Goal: Task Accomplishment & Management: Use online tool/utility

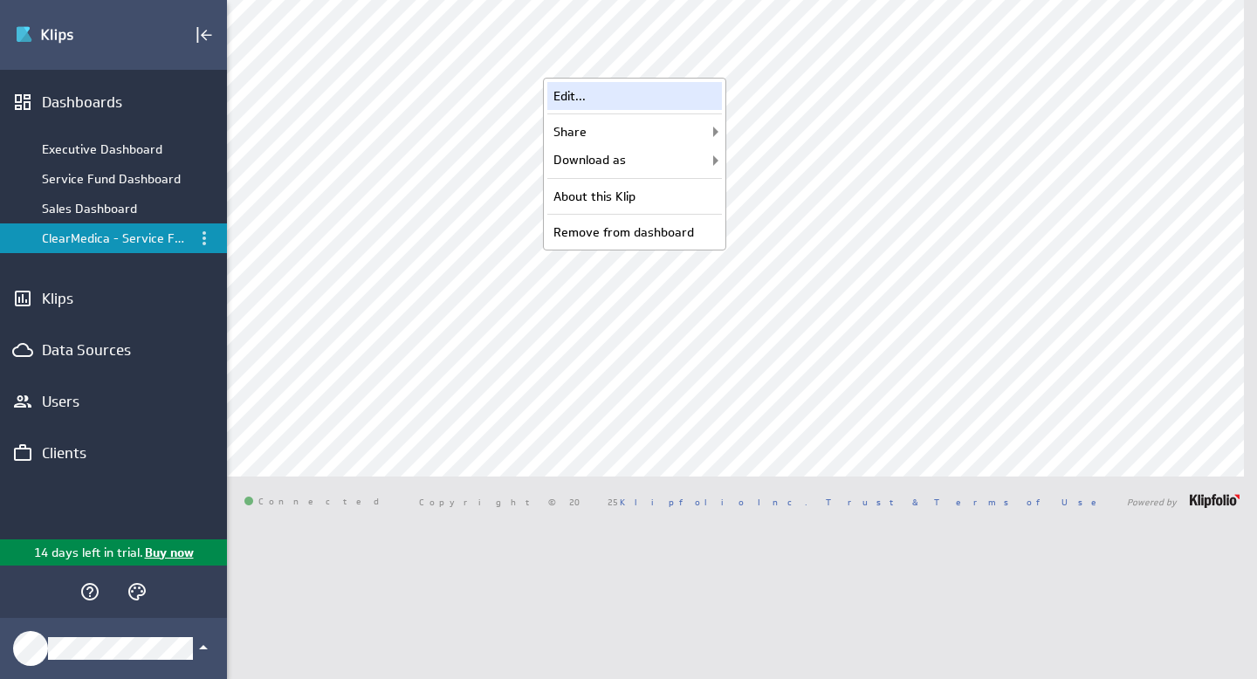
click at [625, 100] on div "Edit..." at bounding box center [634, 96] width 175 height 28
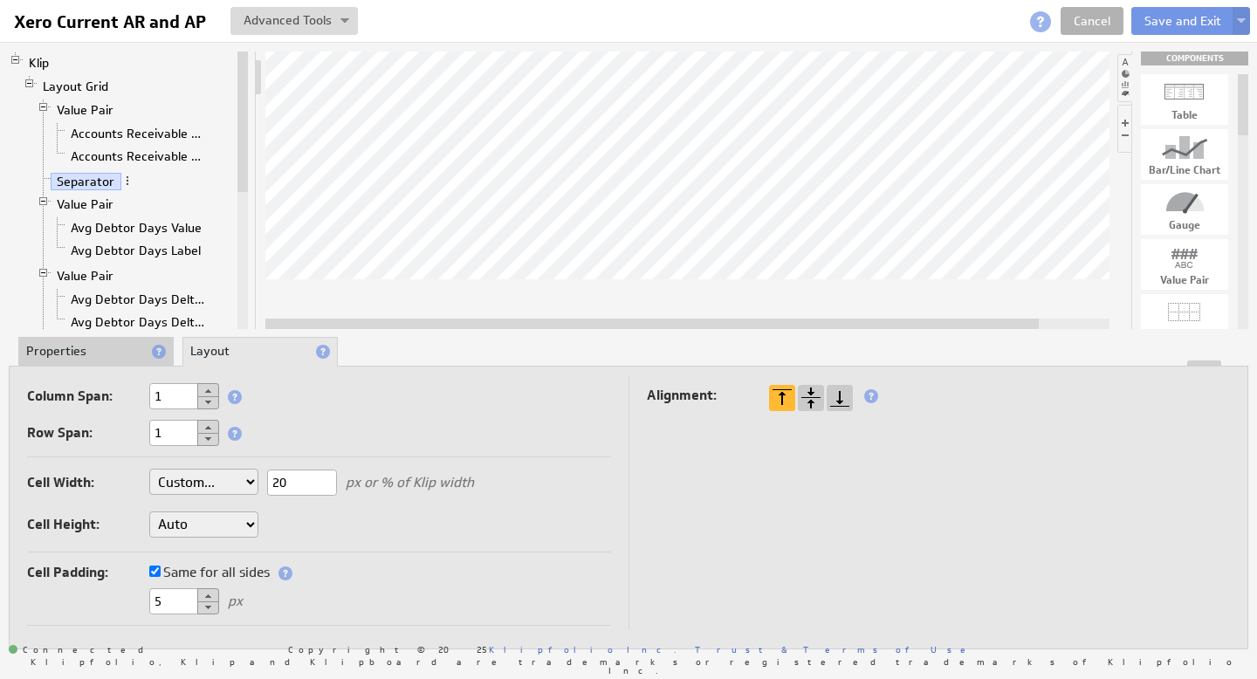
drag, startPoint x: 1240, startPoint y: 93, endPoint x: 1240, endPoint y: 81, distance: 12.2
click at [1240, 81] on div at bounding box center [1242, 104] width 10 height 61
drag, startPoint x: 1016, startPoint y: 322, endPoint x: 1160, endPoint y: 312, distance: 144.3
click at [1168, 319] on div "Klip Layout Grid Value Pair Accounts Receivable Value Accounts Receivable Label…" at bounding box center [628, 189] width 1239 height 277
click at [70, 93] on link "Layout Grid" at bounding box center [76, 86] width 79 height 17
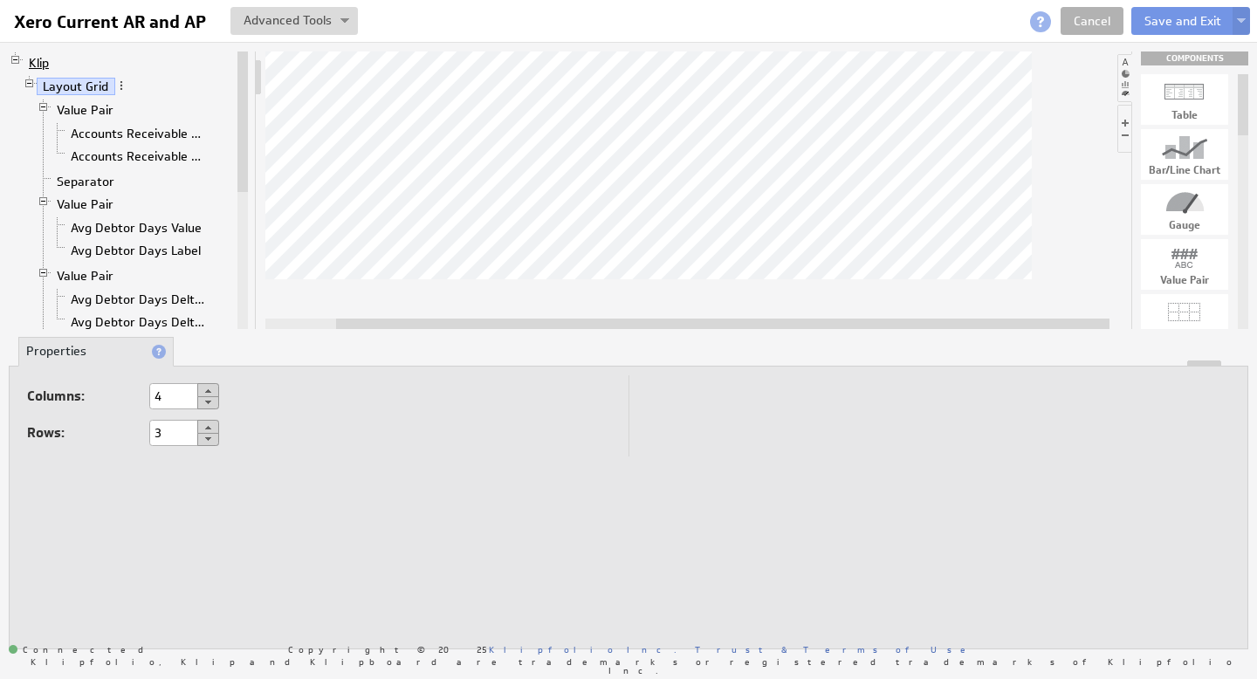
click at [34, 62] on link "Klip" at bounding box center [39, 62] width 33 height 17
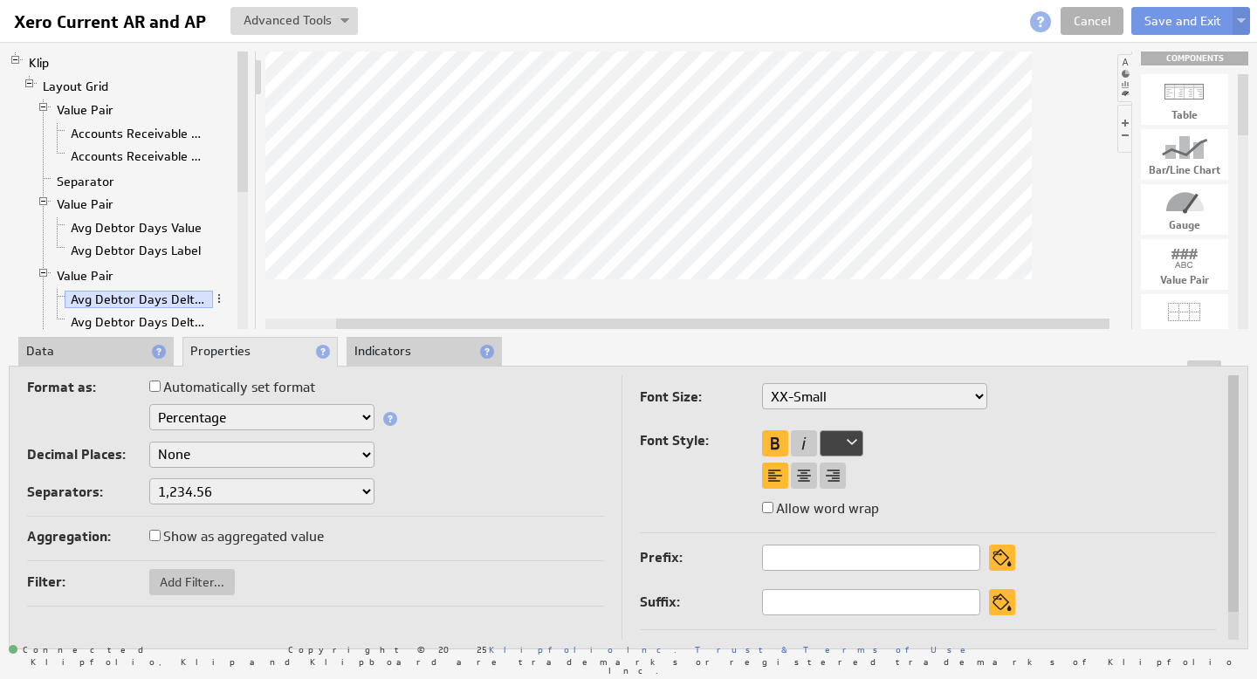
click at [371, 348] on li "Indicators" at bounding box center [423, 352] width 155 height 30
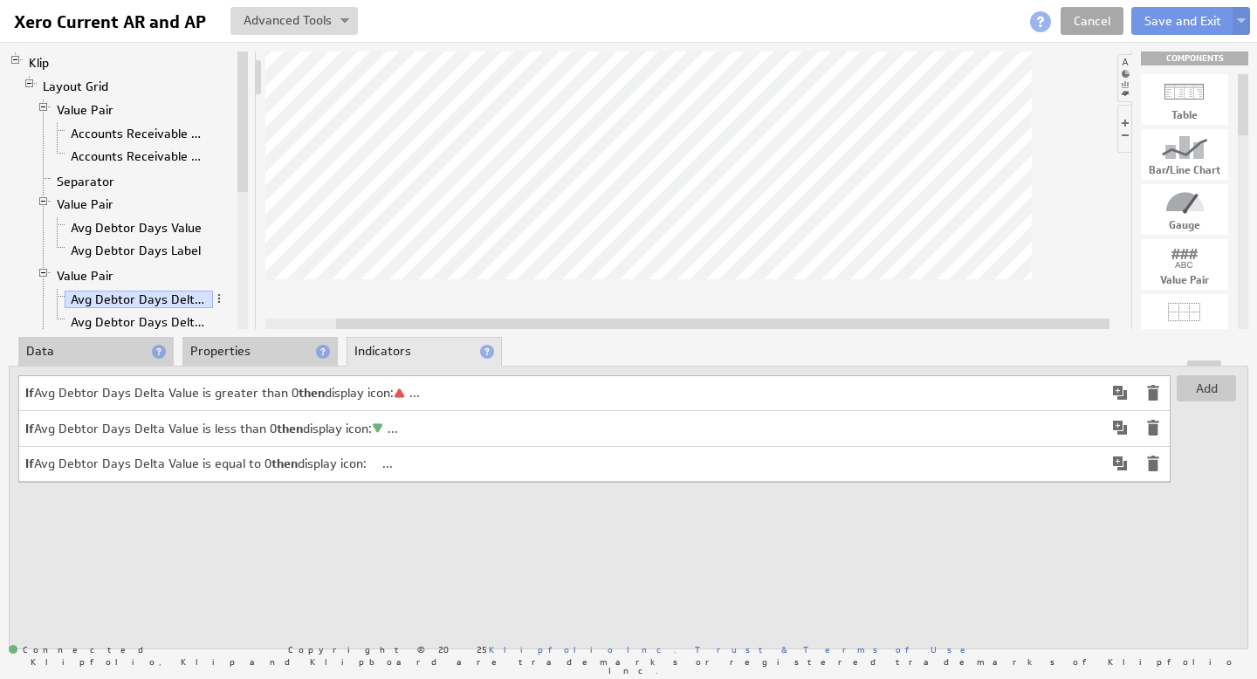
click at [1094, 21] on link "Cancel" at bounding box center [1091, 21] width 63 height 28
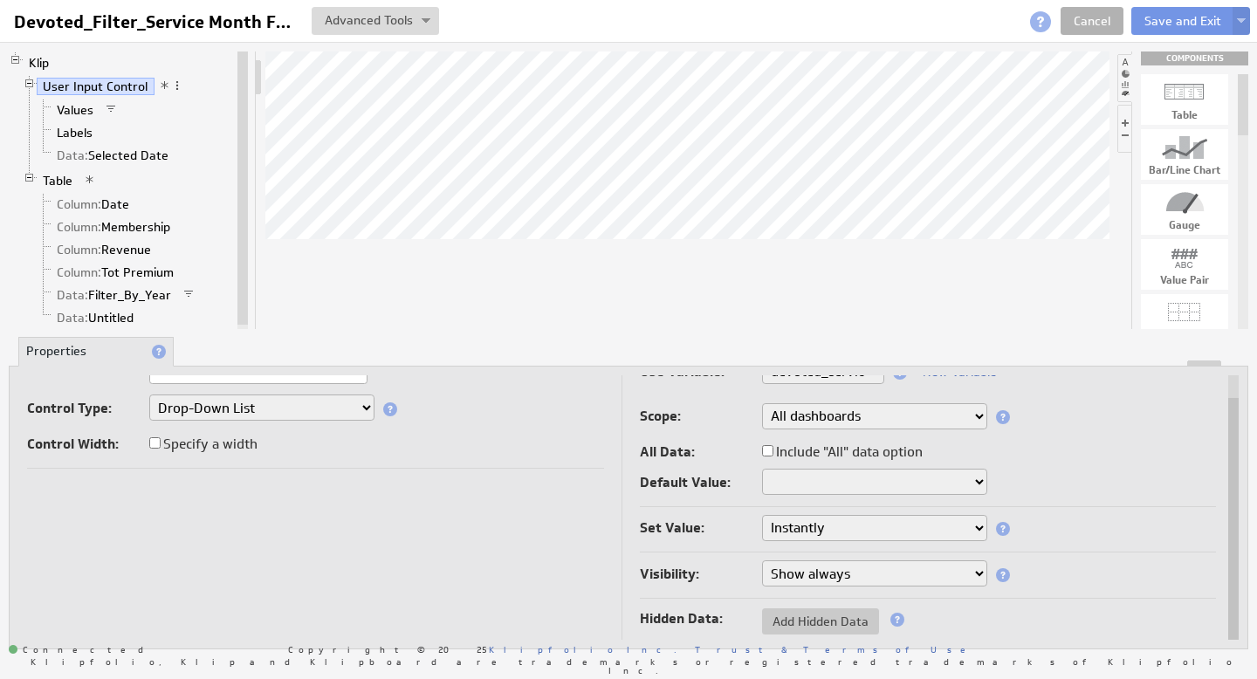
click at [972, 528] on select "Instantly On button press" at bounding box center [874, 528] width 225 height 26
click at [955, 573] on select "Show always Hide always" at bounding box center [874, 573] width 225 height 26
click at [78, 86] on link "User Input Control" at bounding box center [96, 86] width 118 height 17
click at [72, 108] on link "Values" at bounding box center [76, 109] width 50 height 17
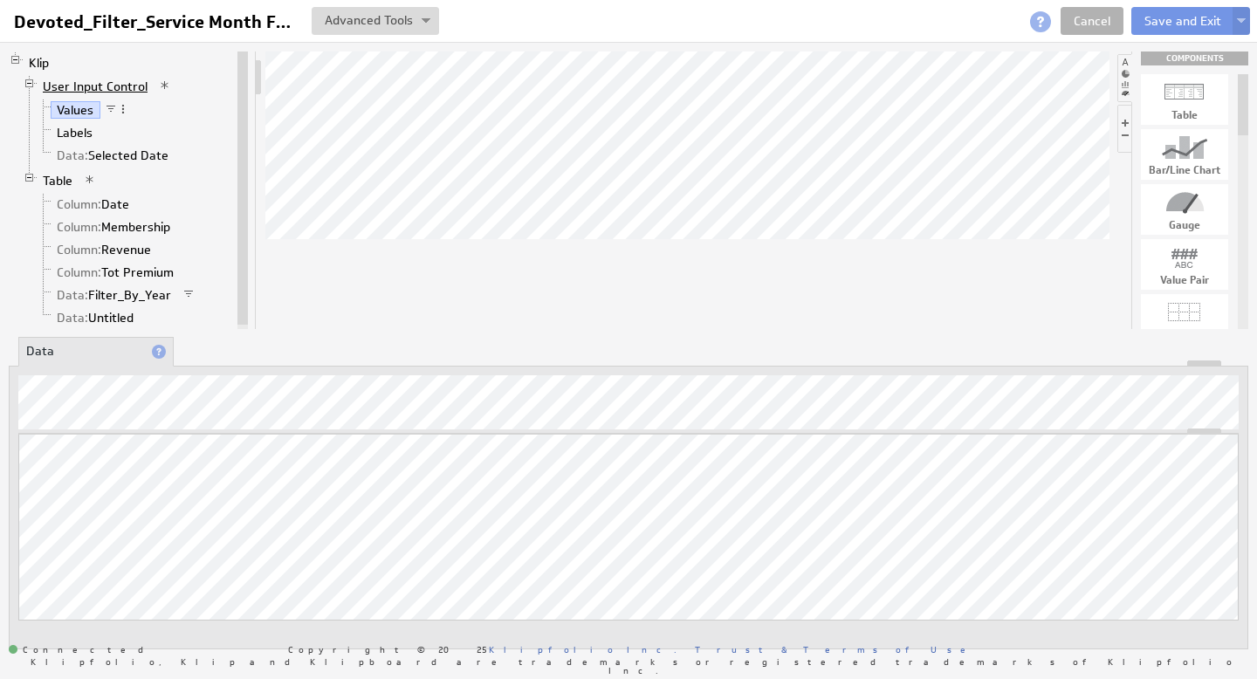
click at [86, 82] on link "User Input Control" at bounding box center [96, 86] width 118 height 17
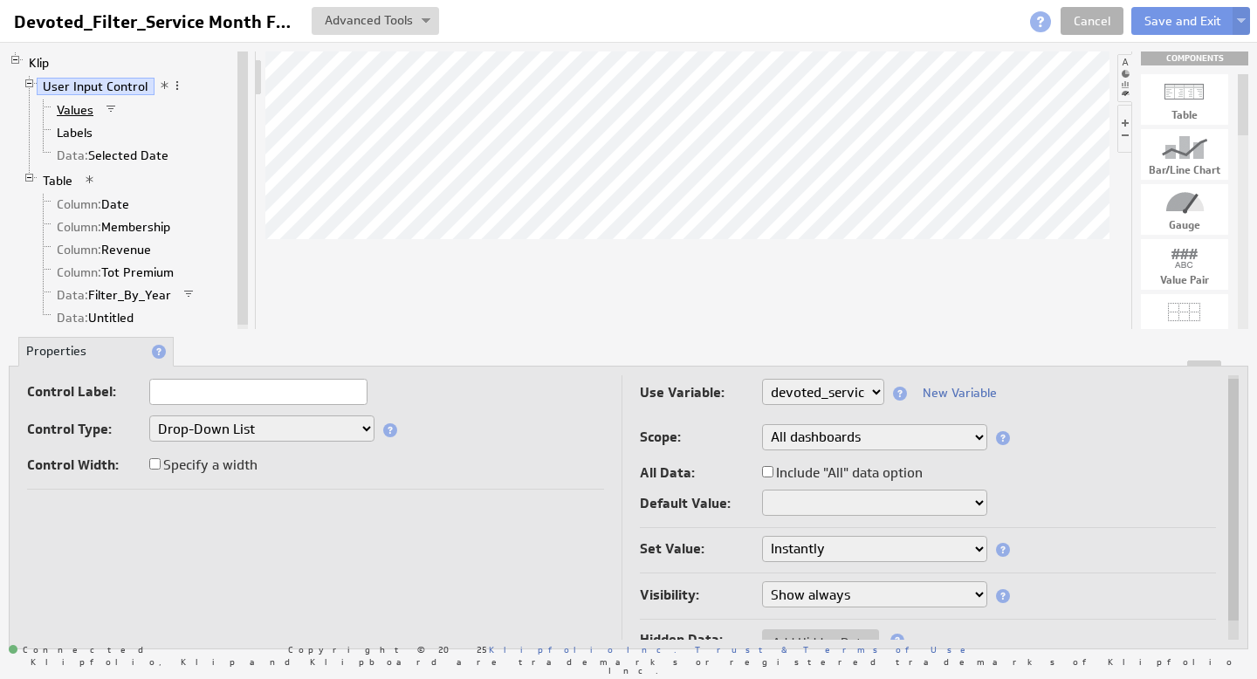
click at [80, 105] on link "Values" at bounding box center [76, 109] width 50 height 17
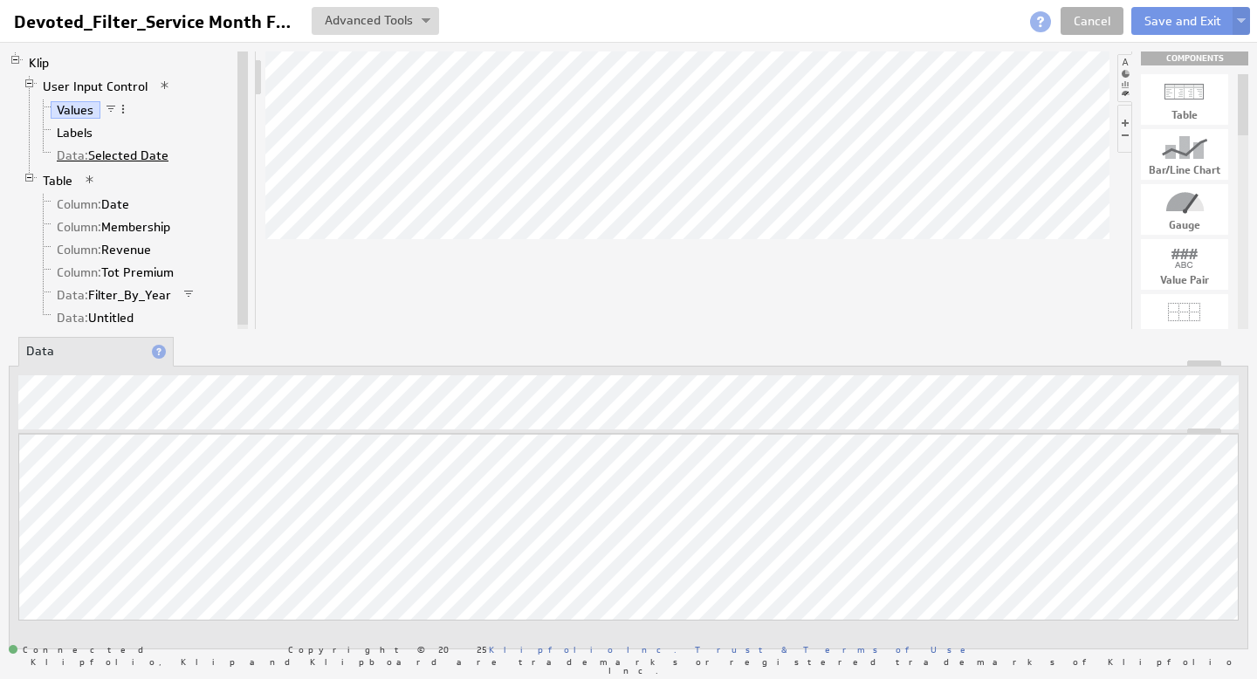
click at [92, 154] on link "Data: Selected Date" at bounding box center [113, 155] width 125 height 17
click at [238, 356] on li "Properties" at bounding box center [259, 352] width 155 height 30
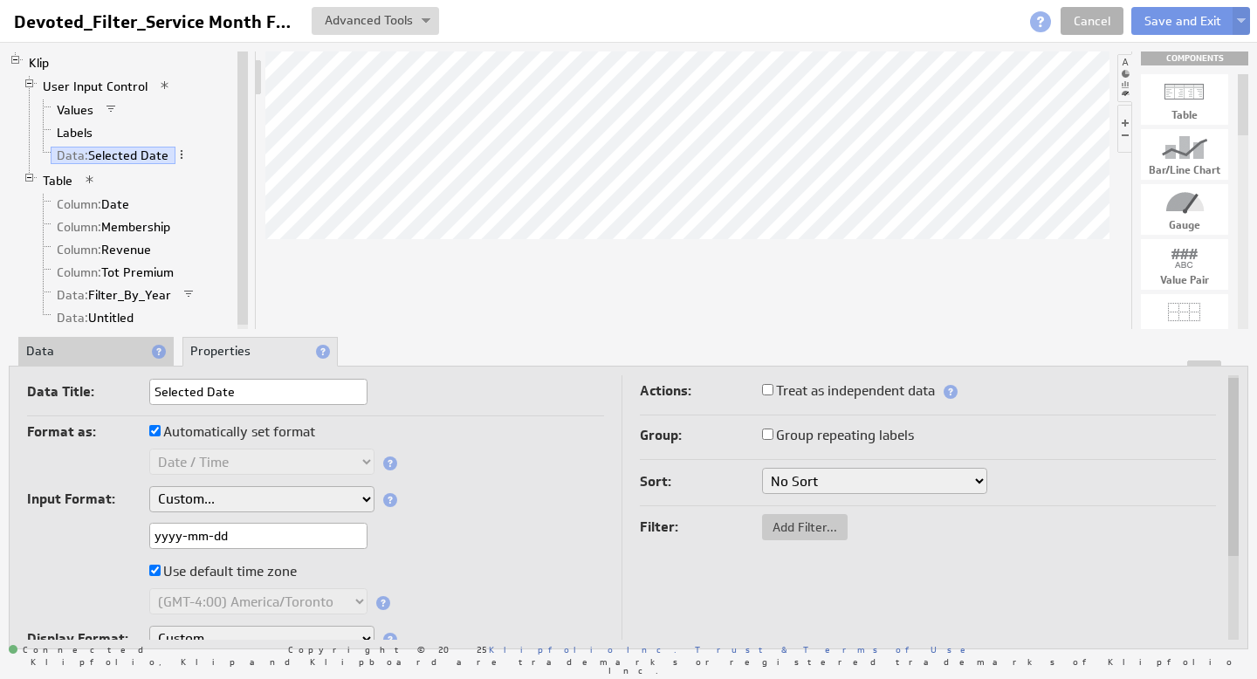
click at [830, 473] on select "No Sort Oldest to Newest Newest to Oldest" at bounding box center [874, 481] width 225 height 26
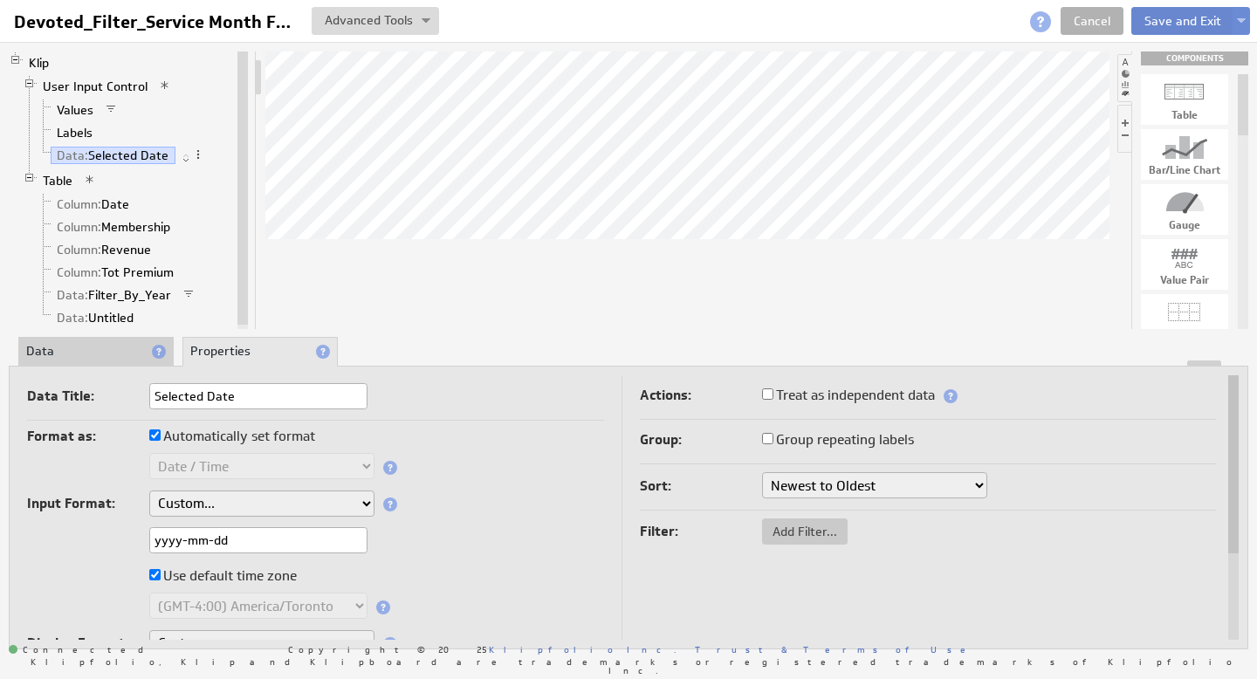
click at [1184, 22] on button "Save and Exit" at bounding box center [1182, 21] width 103 height 28
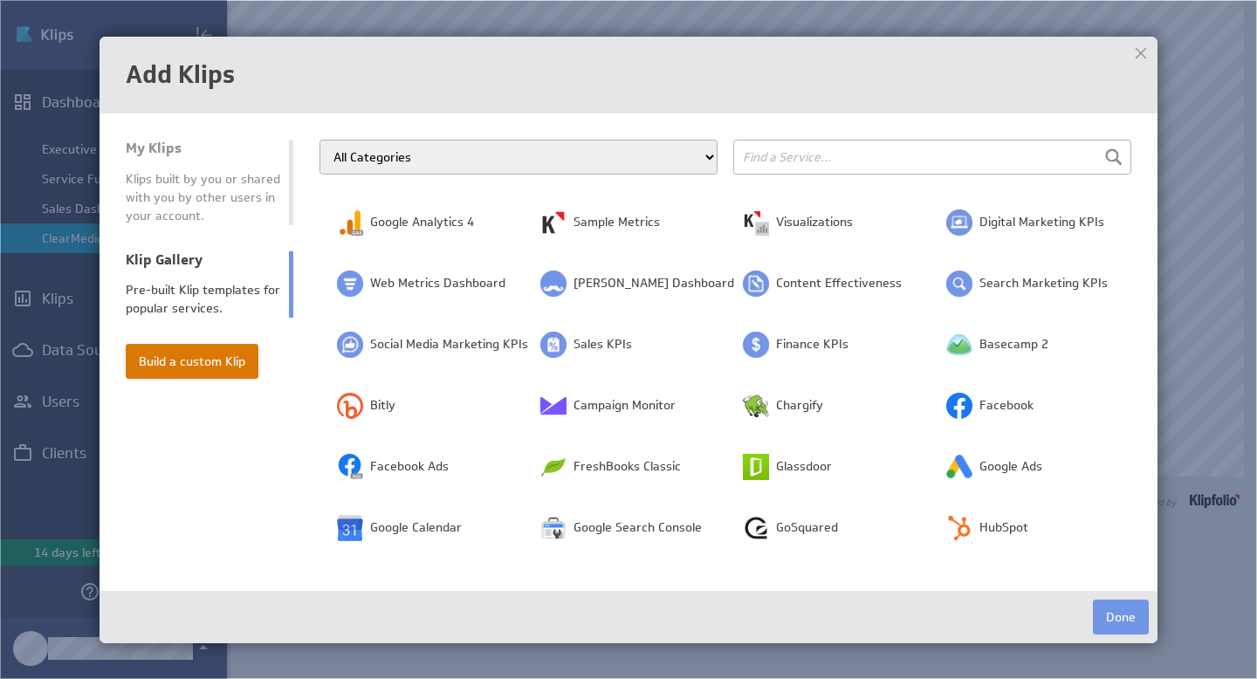
click at [187, 363] on button "Build a custom Klip" at bounding box center [192, 361] width 133 height 35
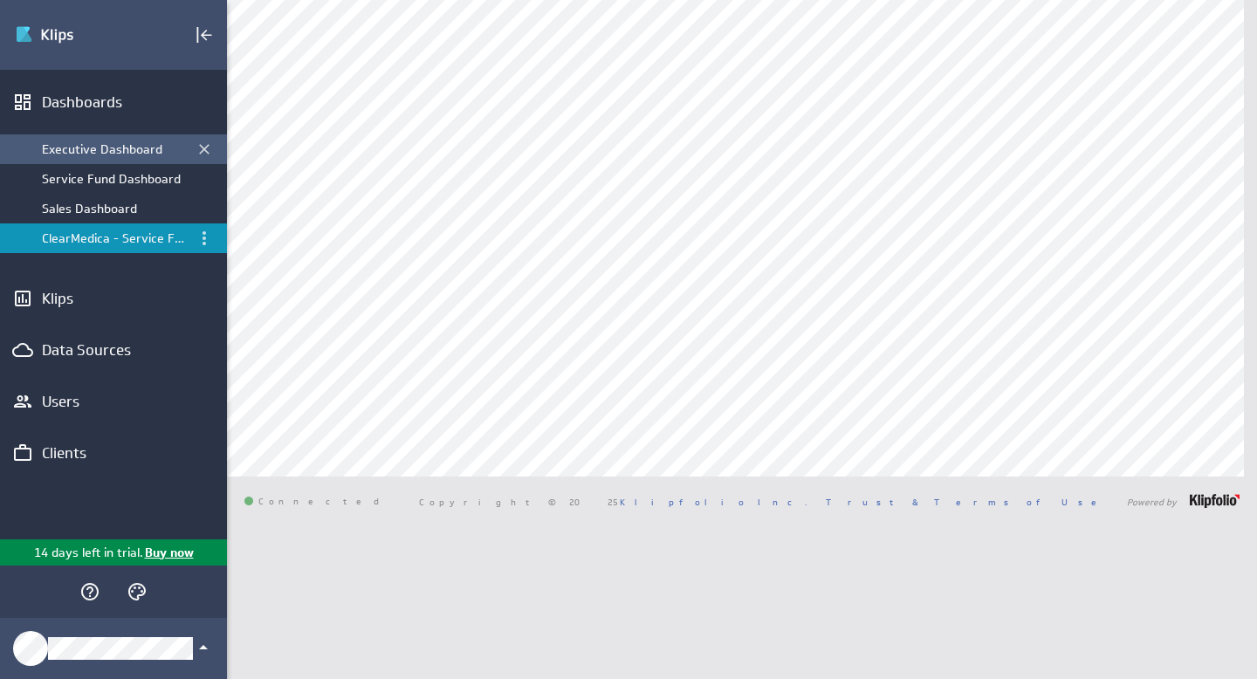
click at [101, 144] on div "Executive Dashboard" at bounding box center [115, 149] width 146 height 16
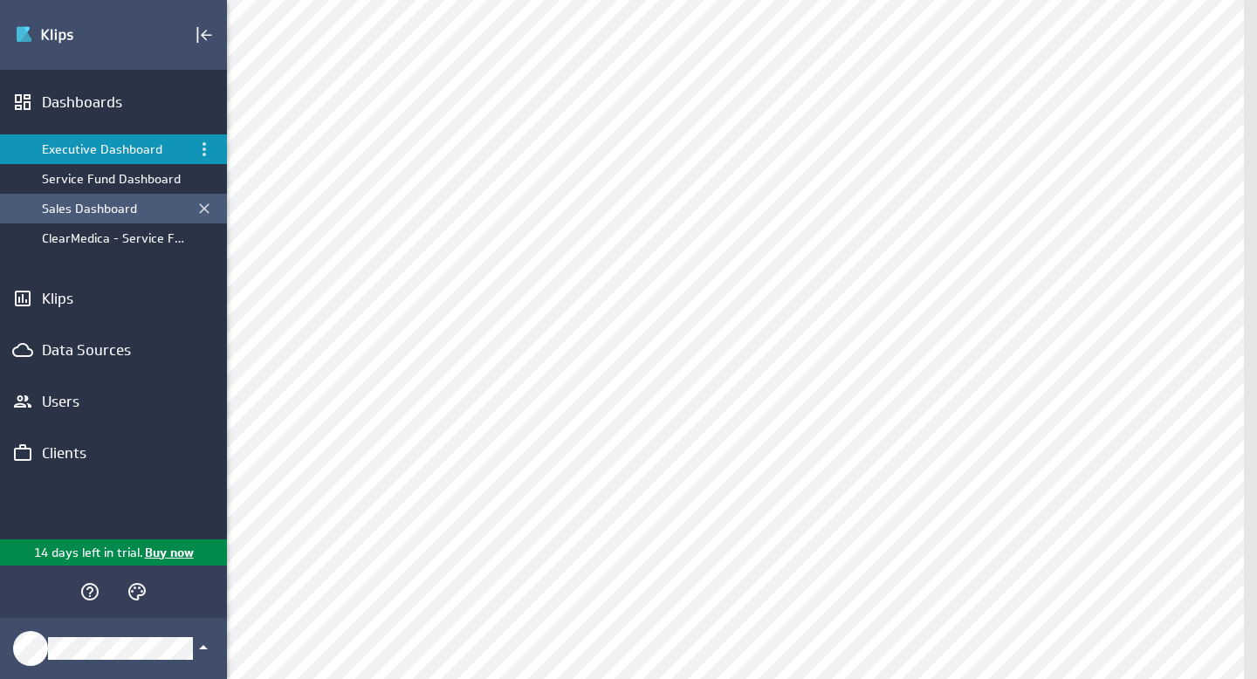
click at [93, 206] on div "Sales Dashboard" at bounding box center [115, 209] width 146 height 16
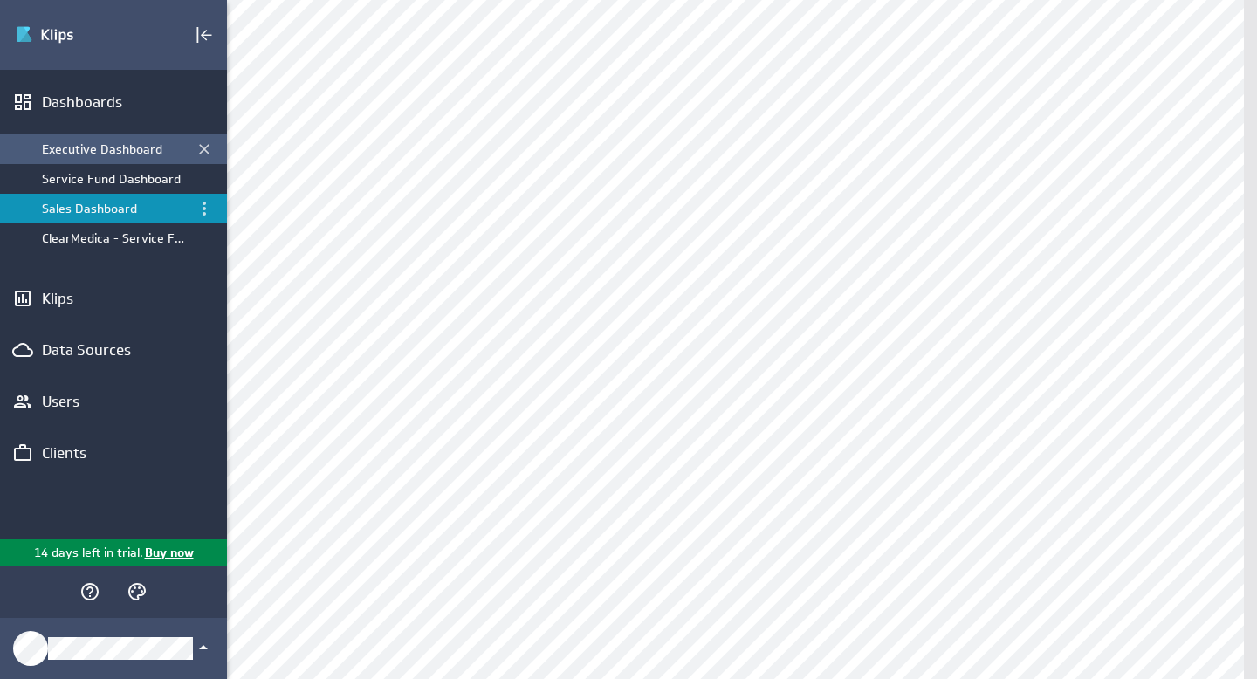
click at [99, 156] on div "Executive Dashboard" at bounding box center [115, 149] width 146 height 16
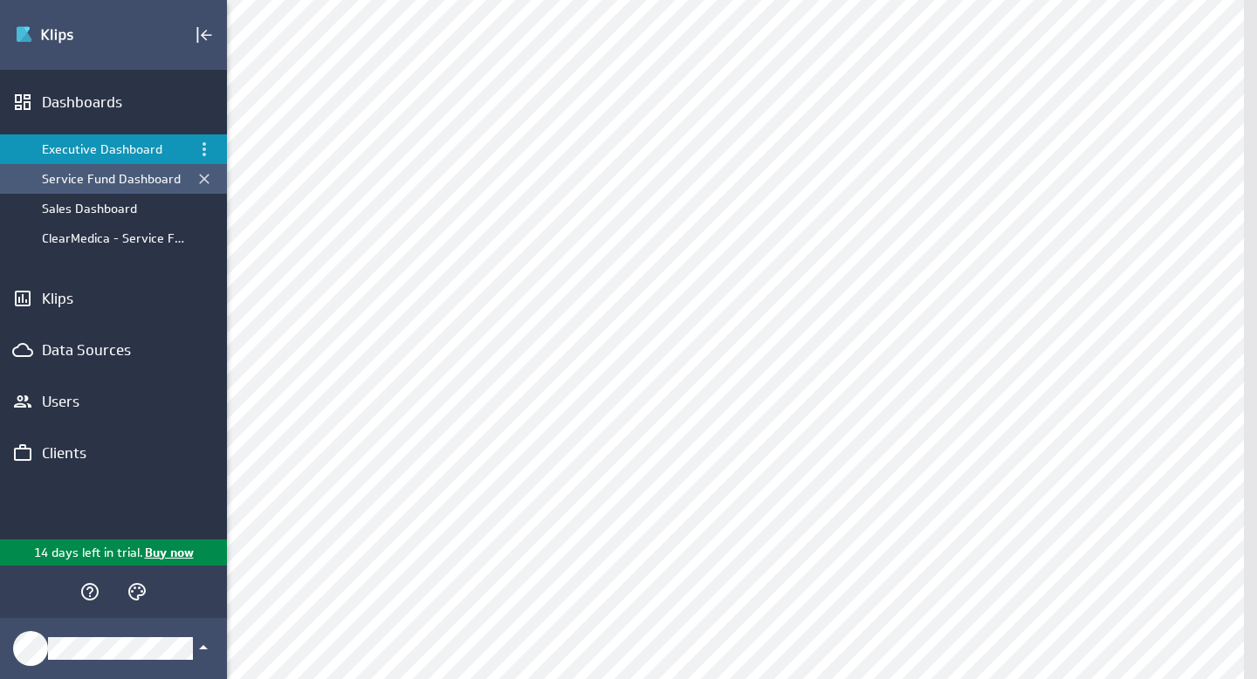
click at [99, 180] on div "Service Fund Dashboard" at bounding box center [115, 179] width 146 height 16
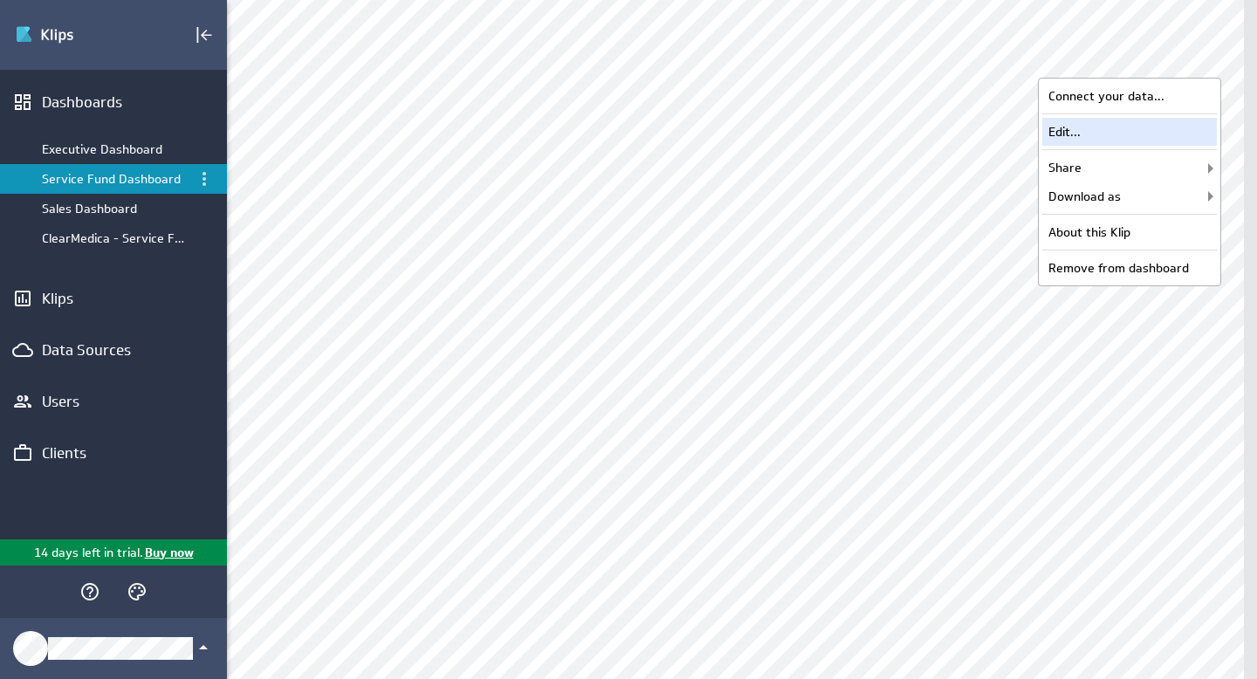
click at [1120, 120] on div "Edit..." at bounding box center [1129, 132] width 175 height 28
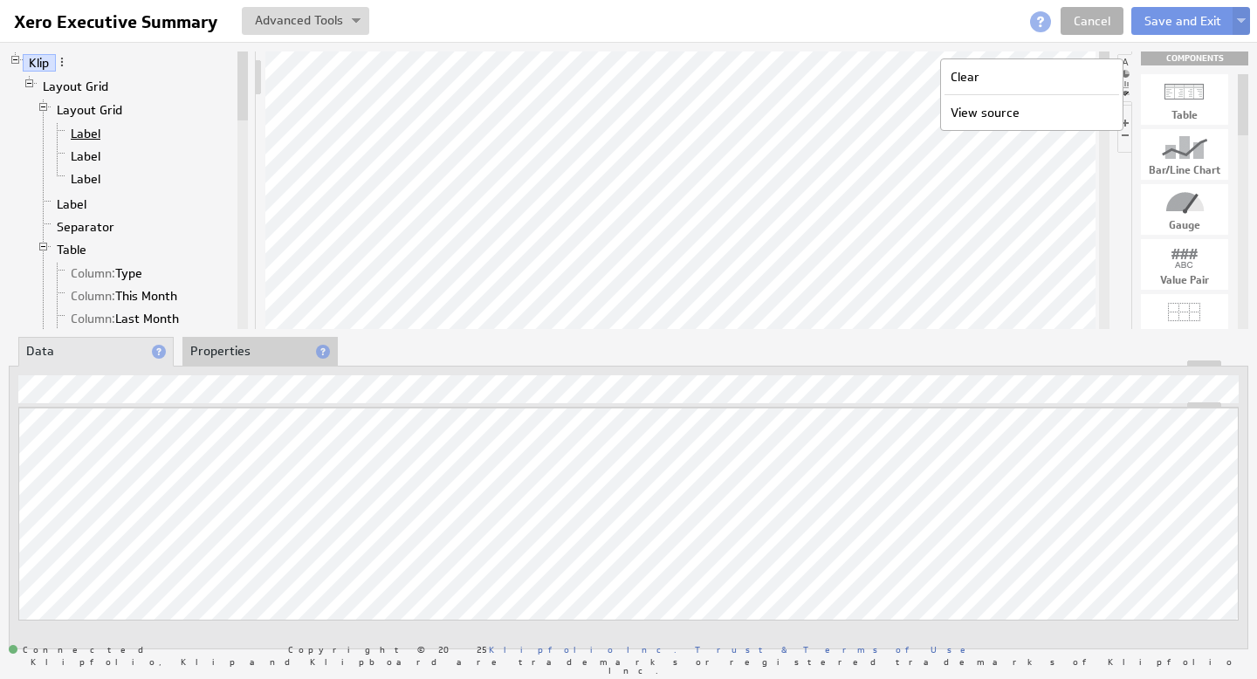
click at [87, 130] on link "Label" at bounding box center [86, 133] width 43 height 17
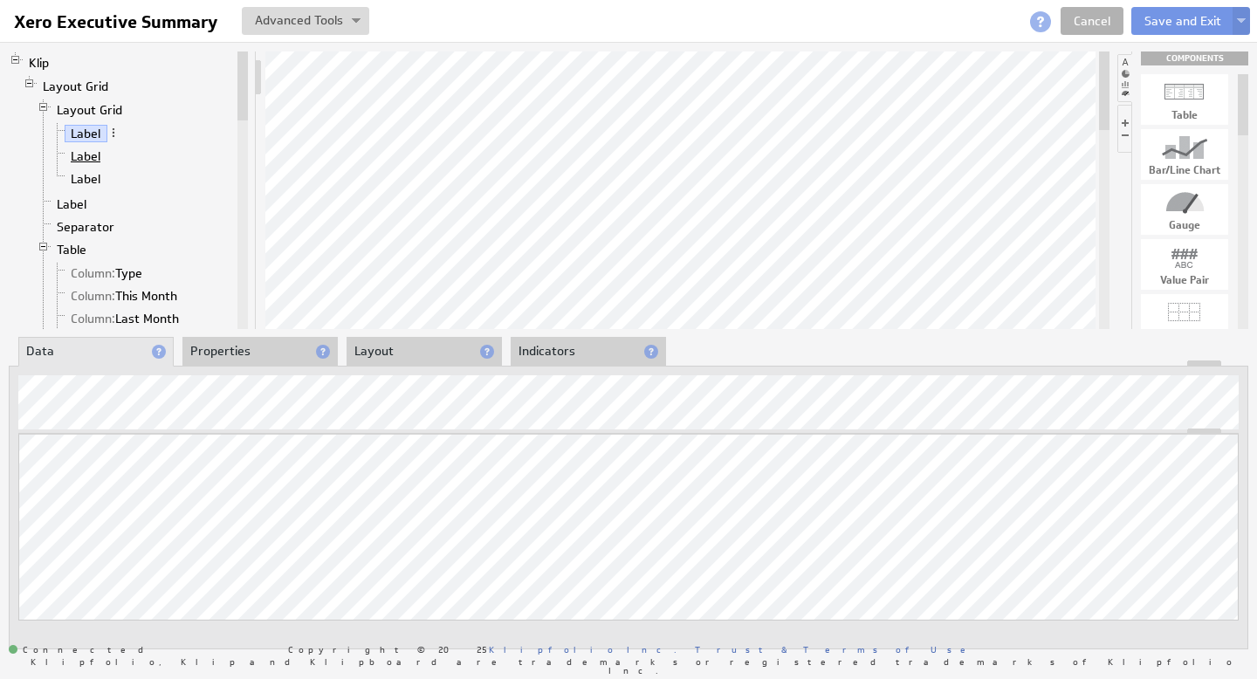
click at [86, 154] on link "Label" at bounding box center [86, 155] width 43 height 17
click at [82, 168] on li "Label" at bounding box center [142, 179] width 183 height 23
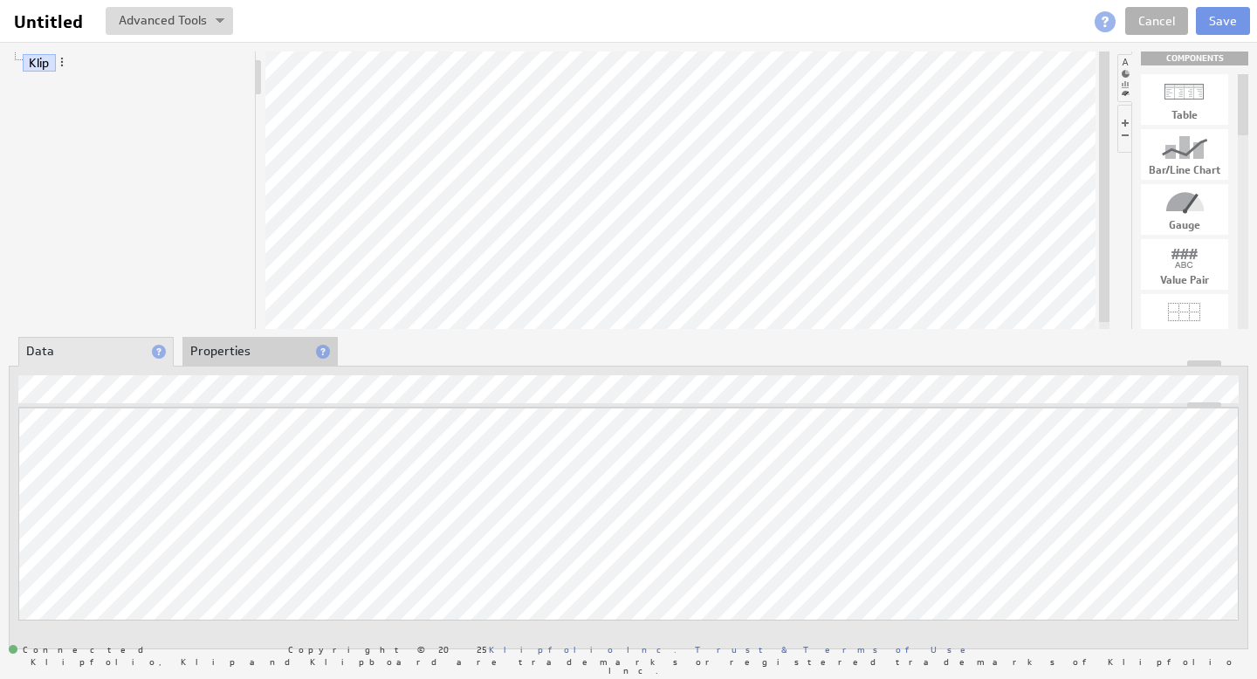
click at [224, 351] on li "Properties" at bounding box center [259, 352] width 155 height 30
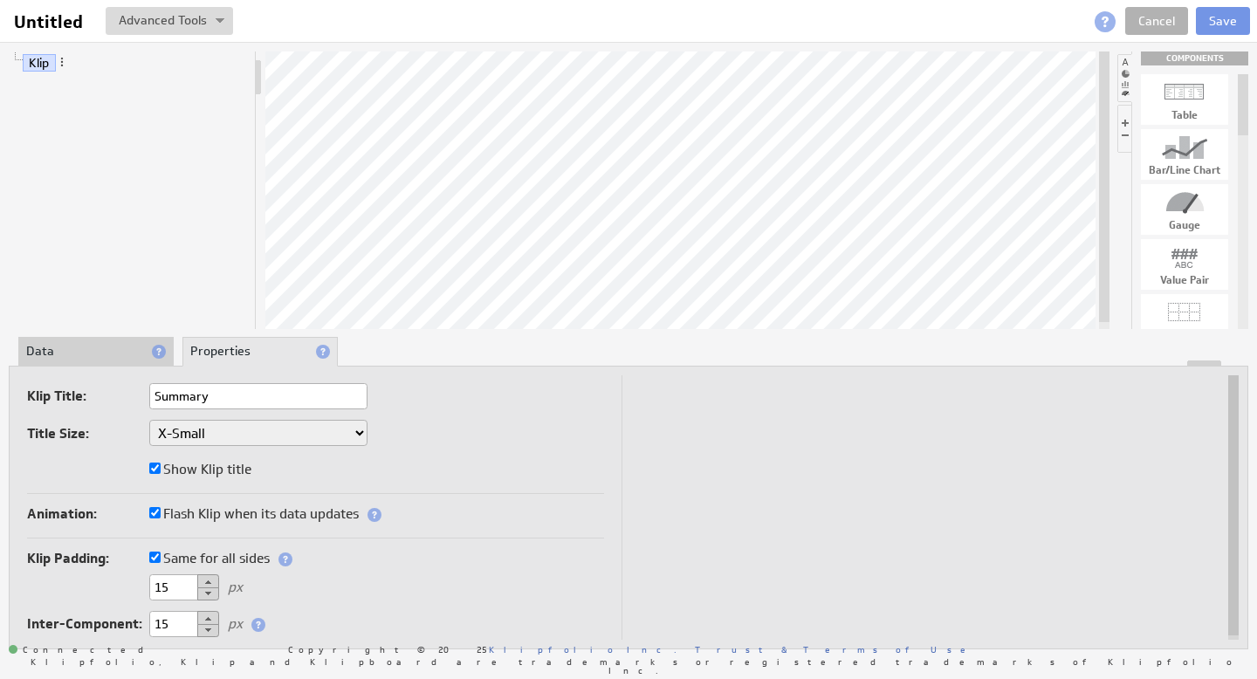
type input "Summary"
drag, startPoint x: 1194, startPoint y: 182, endPoint x: 756, endPoint y: 184, distance: 438.1
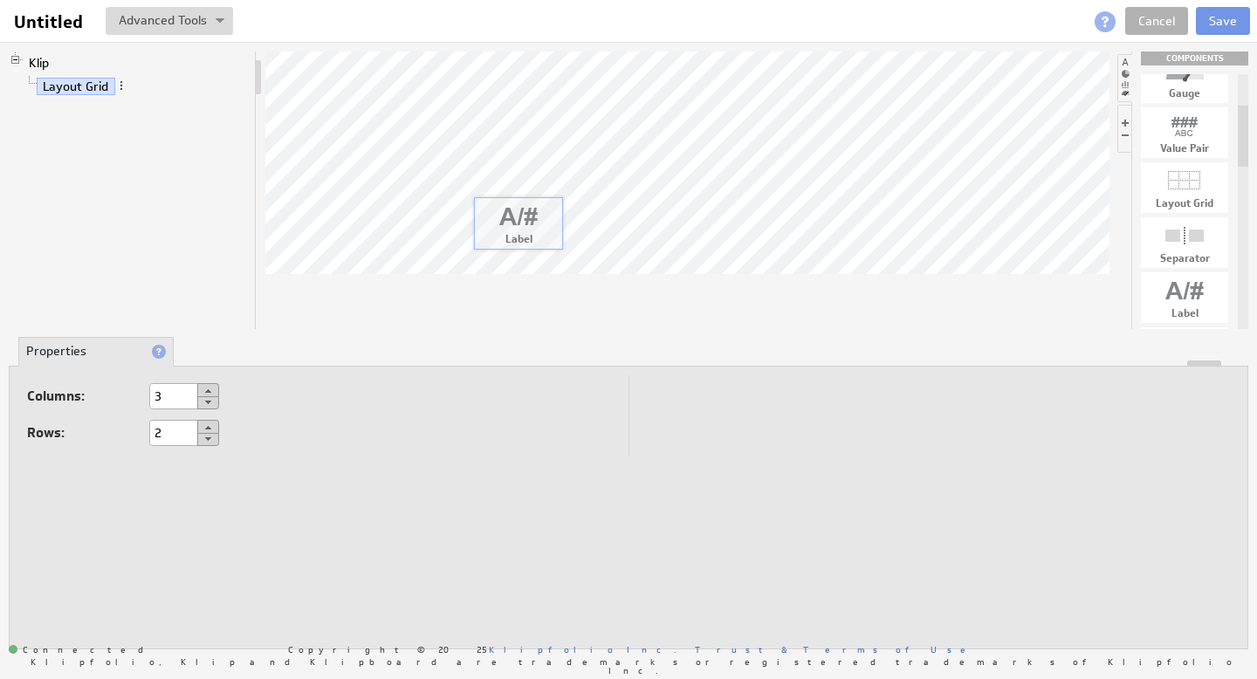
drag, startPoint x: 1190, startPoint y: 294, endPoint x: 524, endPoint y: 219, distance: 670.9
